Goal: Check status: Check status

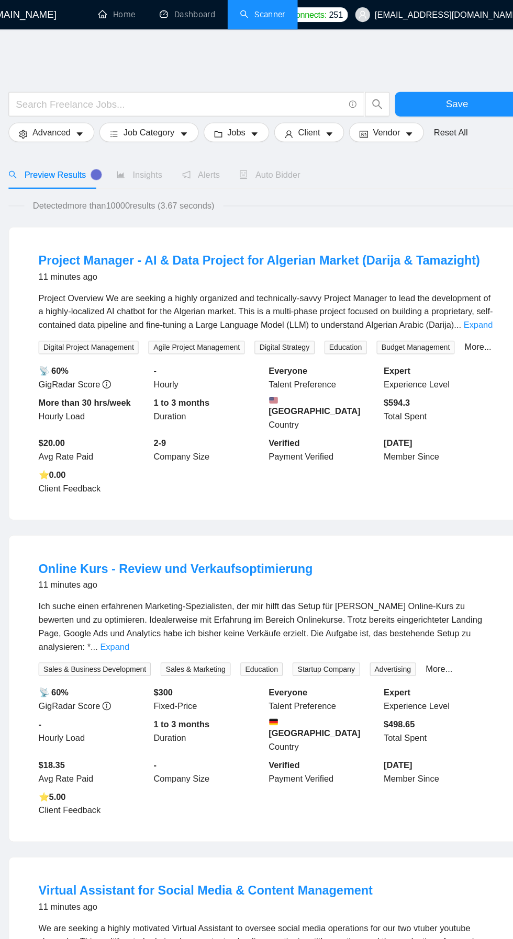
click at [217, 17] on link "Dashboard" at bounding box center [202, 12] width 48 height 9
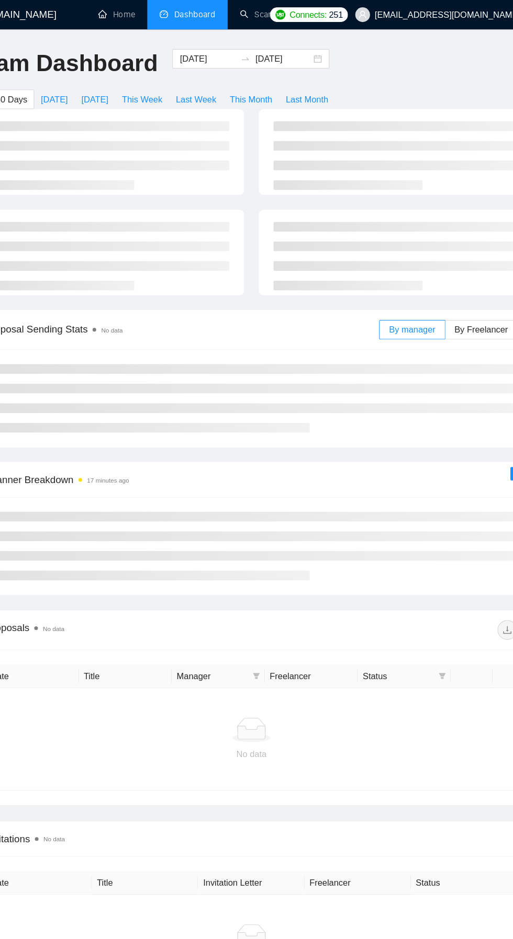
type input "2025-07-16"
type input "2025-08-15"
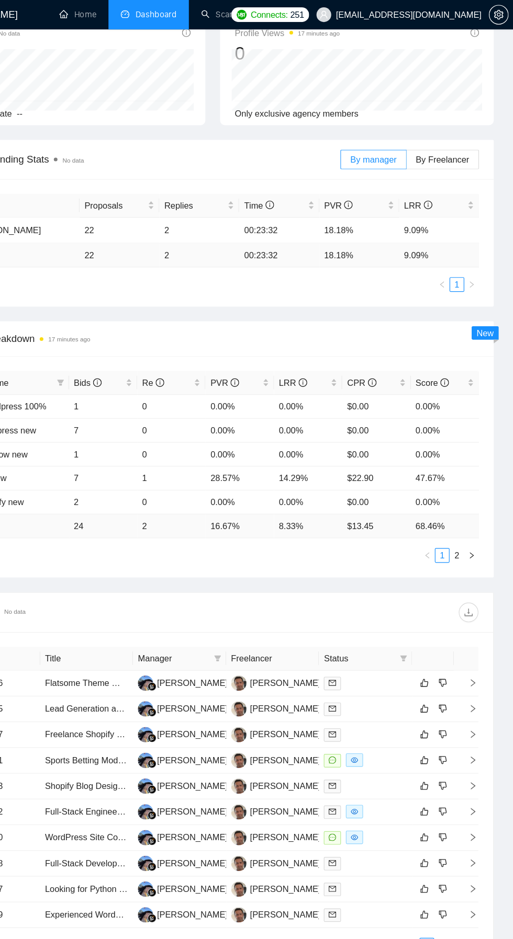
scroll to position [189, 0]
